Goal: Complete application form: Complete application form

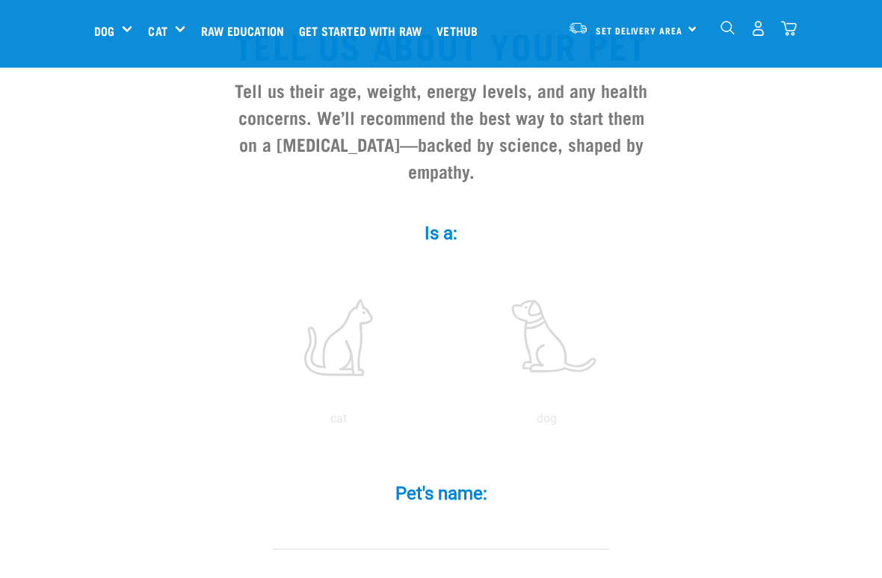
scroll to position [132, 0]
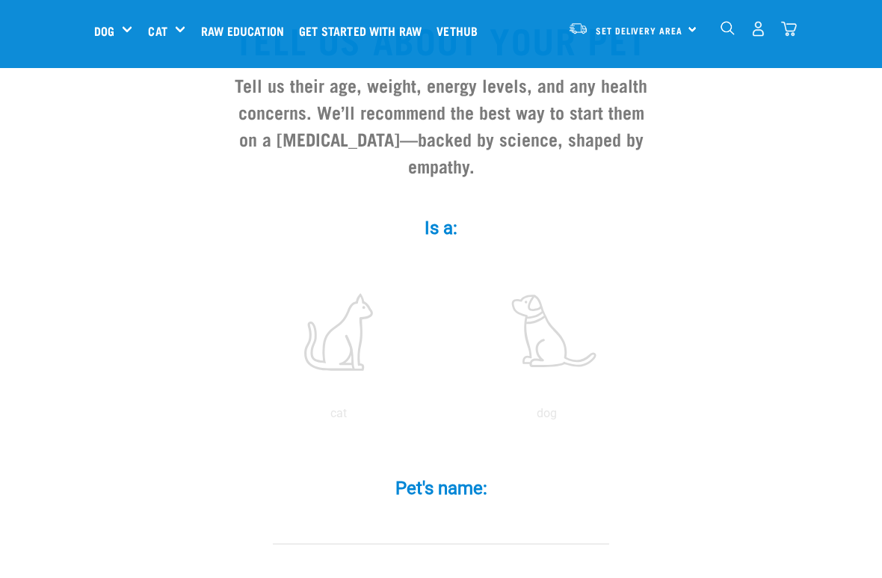
click at [370, 342] on label at bounding box center [339, 331] width 202 height 127
click at [235, 417] on input "radio" at bounding box center [235, 417] width 0 height 0
radio input "true"
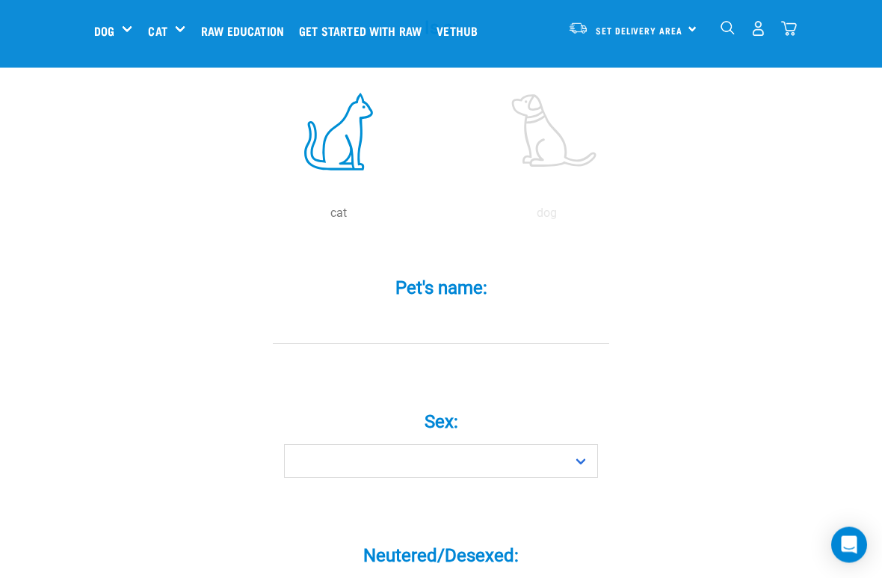
scroll to position [398, 0]
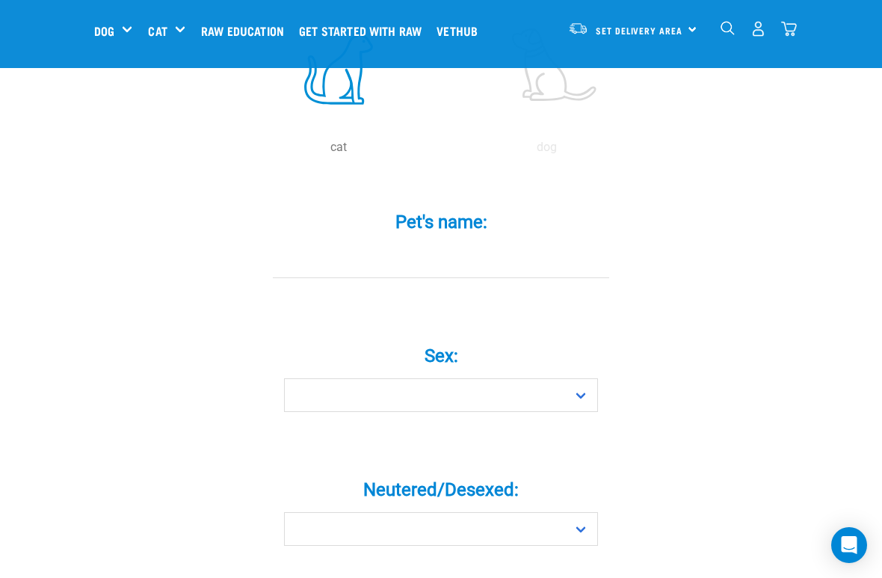
click at [479, 261] on input "Pet's name: *" at bounding box center [441, 261] width 336 height 34
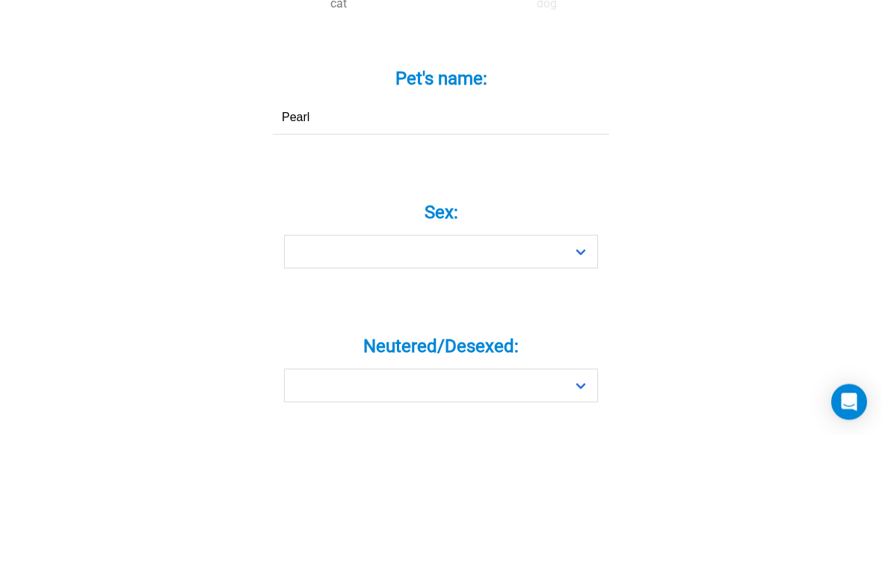
type input "Pearl"
click at [475, 342] on label "Sex: *" at bounding box center [441, 355] width 449 height 27
click at [475, 378] on select "Boy Girl" at bounding box center [441, 395] width 314 height 34
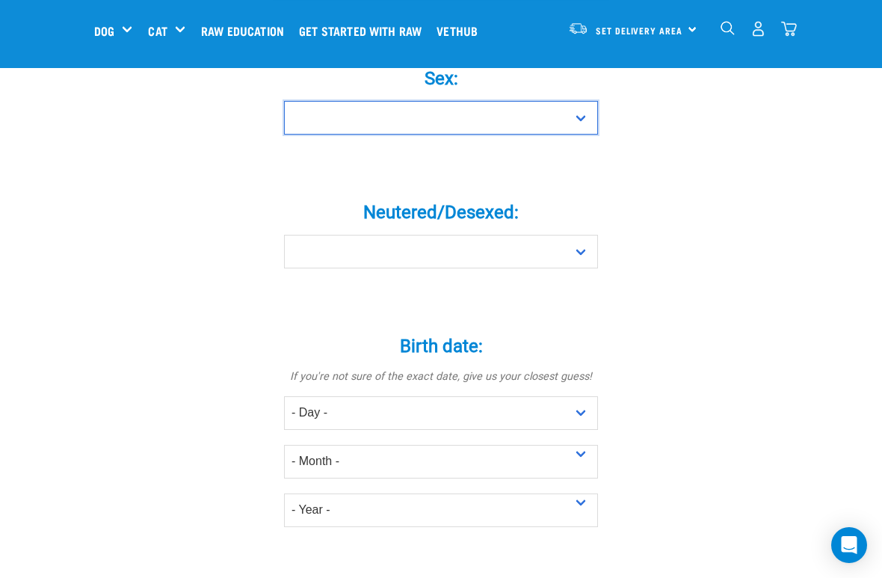
select select "girl"
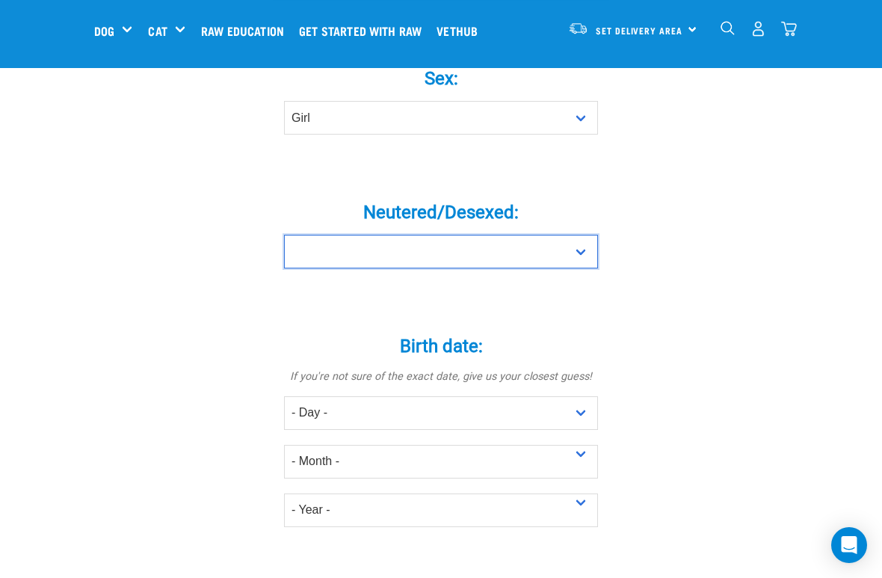
click at [591, 267] on select "Yes No" at bounding box center [441, 252] width 314 height 34
select select "yes"
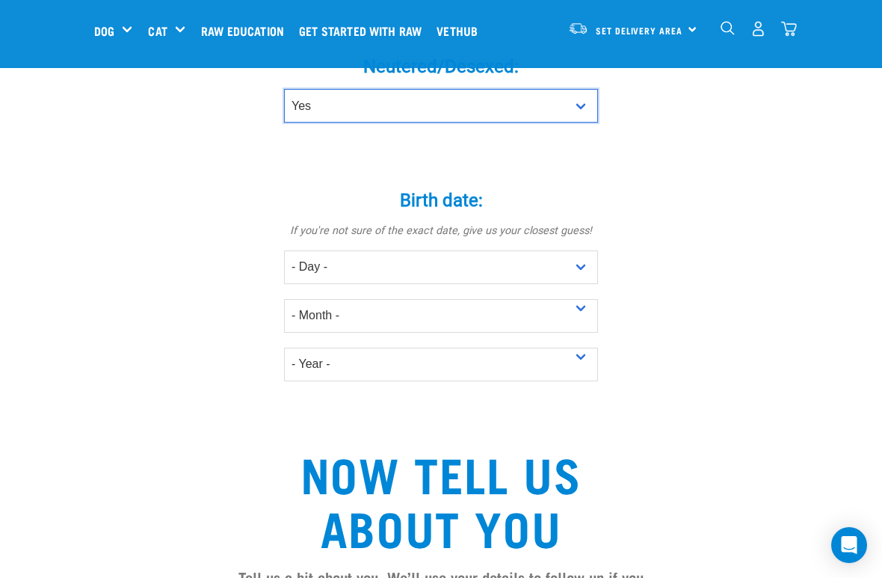
scroll to position [887, 0]
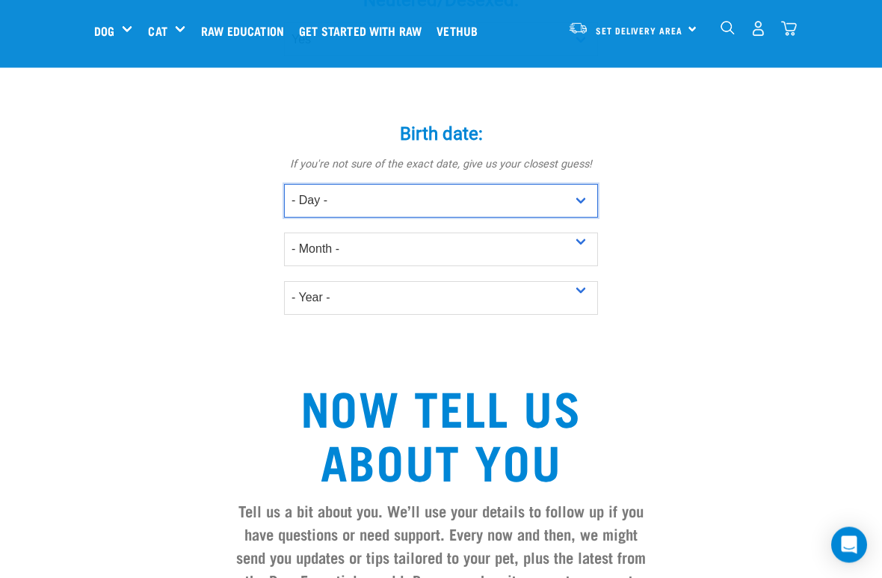
click at [348, 213] on select "- Day - 1 2 3 4 5 6 7 8 9 10 11 12 13 14 15 16 17 18 19 20 21 22 23 24 25 26 27" at bounding box center [441, 202] width 314 height 34
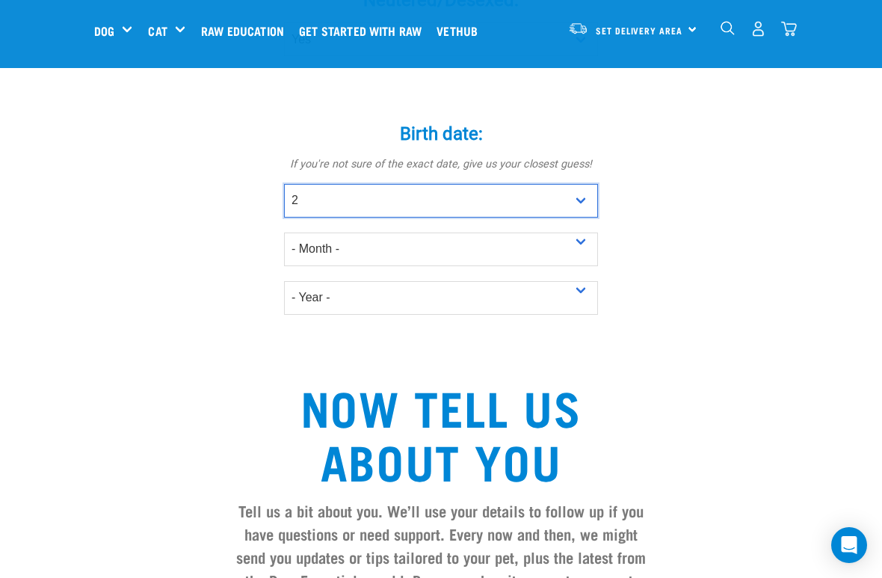
click at [314, 215] on select "- Day - 1 2 3 4 5 6 7 8 9 10 11 12 13 14 15 16 17 18 19 20 21 22 23 24 25 26 27" at bounding box center [441, 201] width 314 height 34
click at [305, 217] on select "- Day - 1 2 3 4 5 6 7 8 9 10 11 12 13 14 15 16 17 18 19 20 21 22 23 24 25 26 27" at bounding box center [441, 201] width 314 height 34
click at [588, 214] on select "- Day - 1 2 3 4 5 6 7 8 9 10 11 12 13 14 15 16 17 18 19 20 21 22 23 24 25 26 27" at bounding box center [441, 201] width 314 height 34
select select "26"
click at [333, 213] on select "- Day - 1 2 3 4 5 6 7 8 9 10 11 12 13 14 15 16 17 18 19 20 21 22 23 24 25 26 27" at bounding box center [441, 201] width 314 height 34
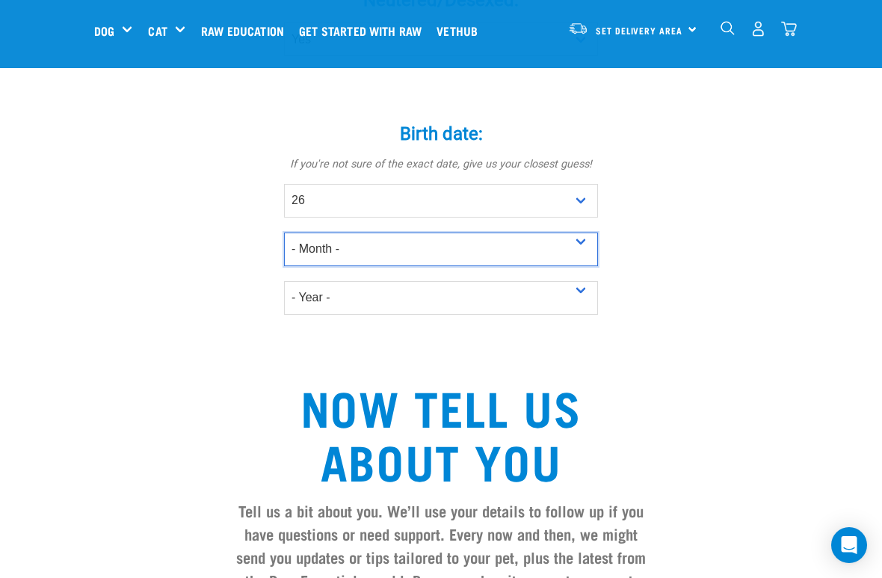
click at [586, 254] on select "- Month - January February March April May June July August September October N…" at bounding box center [441, 249] width 314 height 34
select select "June"
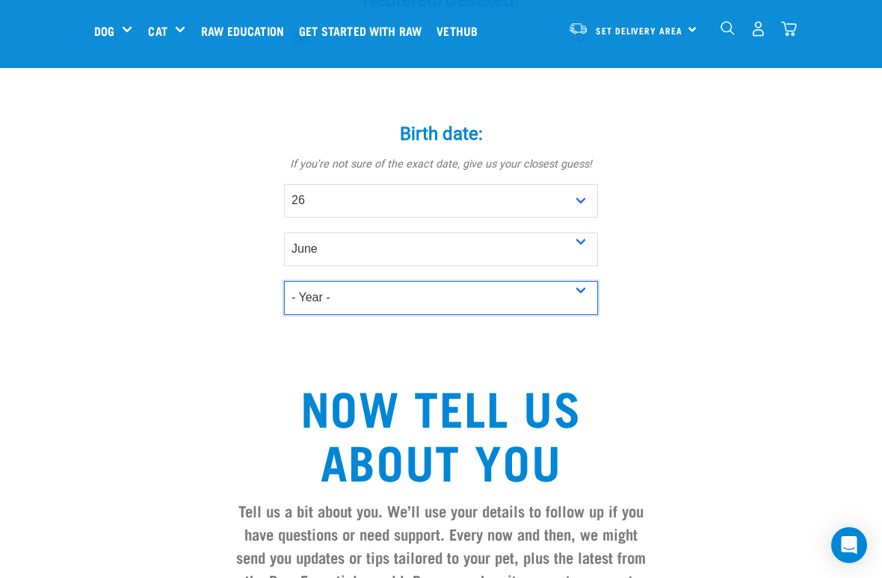
click at [413, 309] on select "- Year - 2025 2024 2023 2022 2021 2020 2019 2018 2017 2016 2015 2014 2013 2012" at bounding box center [441, 298] width 314 height 34
select select "2016"
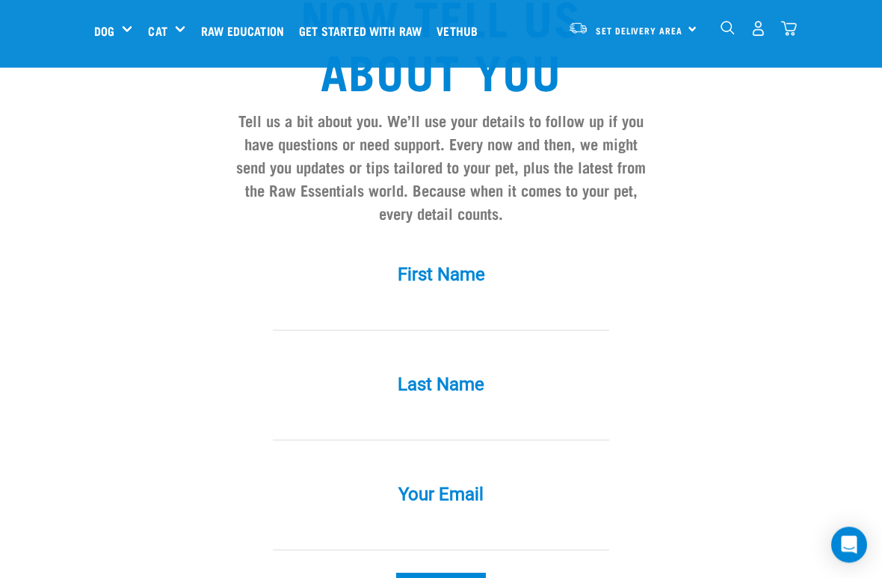
scroll to position [1280, 0]
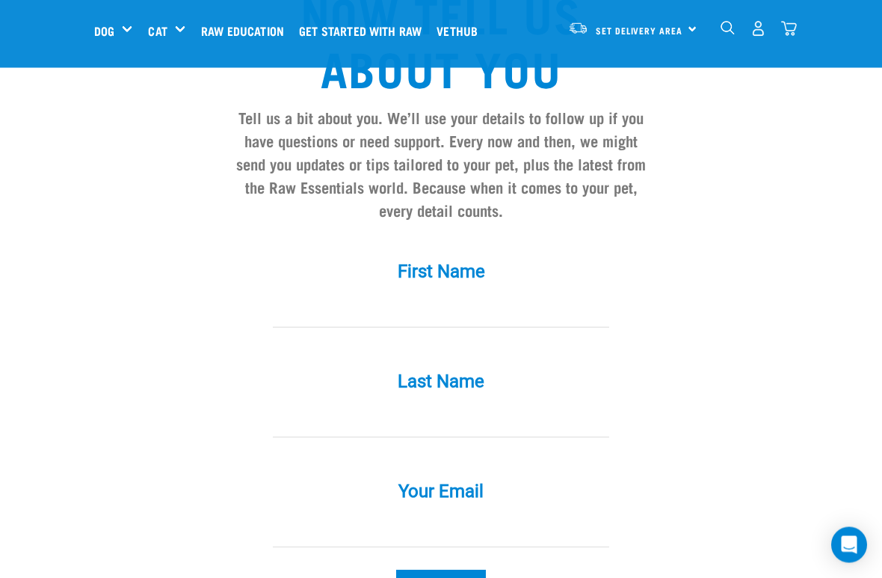
click at [511, 307] on input "First Name *" at bounding box center [441, 312] width 336 height 34
type input "[EMAIL_ADDRESS][DOMAIN_NAME]"
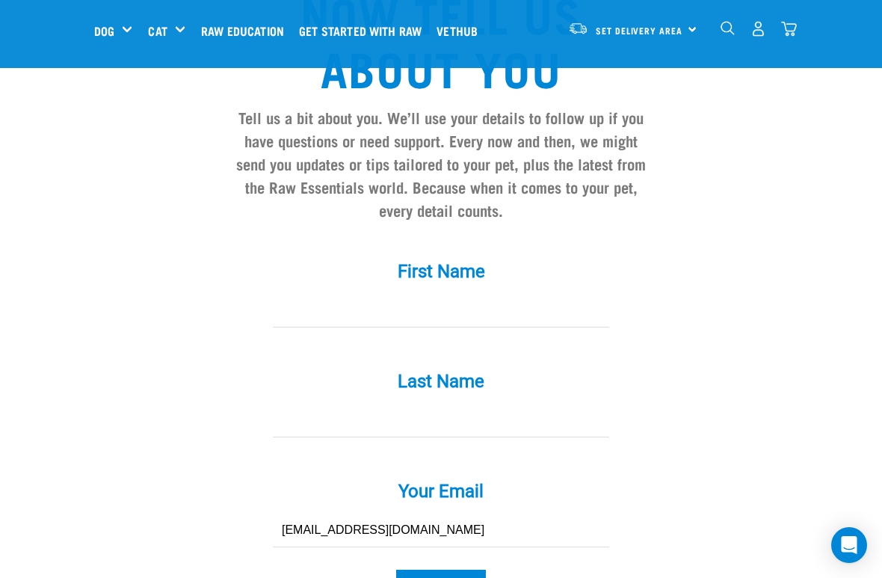
type input "[PERSON_NAME]"
type input "Marigold"
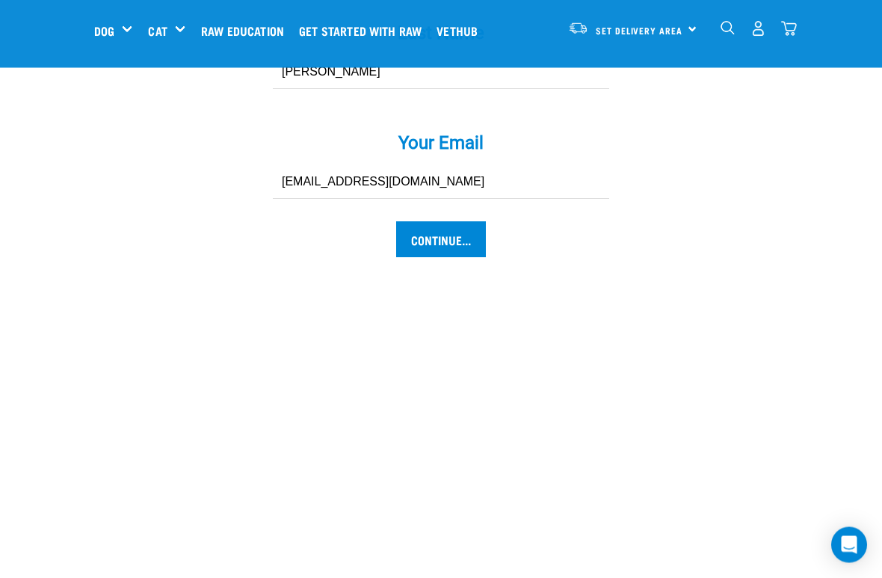
click at [460, 250] on input "Continue..." at bounding box center [441, 240] width 90 height 36
click at [451, 256] on input "Continue..." at bounding box center [441, 239] width 90 height 36
click at [453, 253] on input "Continue..." at bounding box center [441, 239] width 90 height 36
